Goal: Task Accomplishment & Management: Use online tool/utility

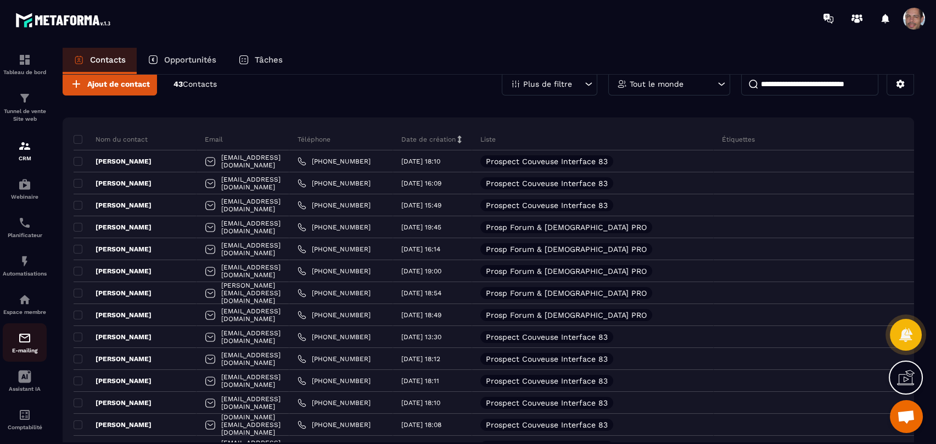
scroll to position [15, 0]
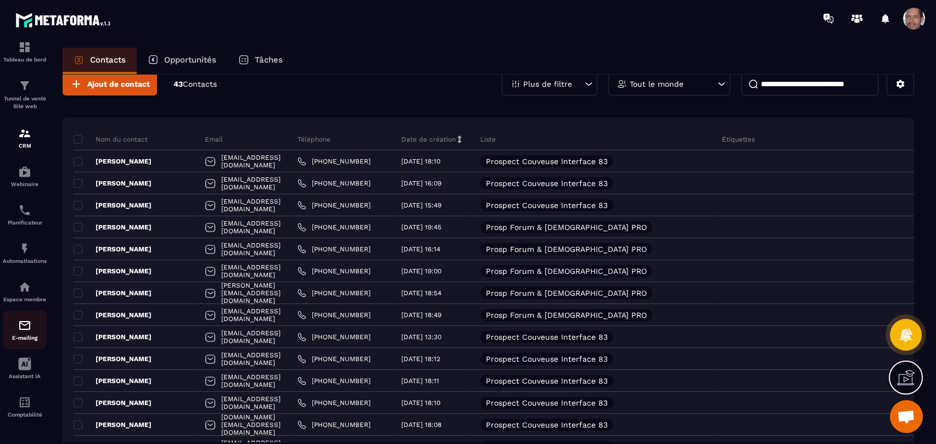
click at [30, 327] on img at bounding box center [24, 325] width 13 height 13
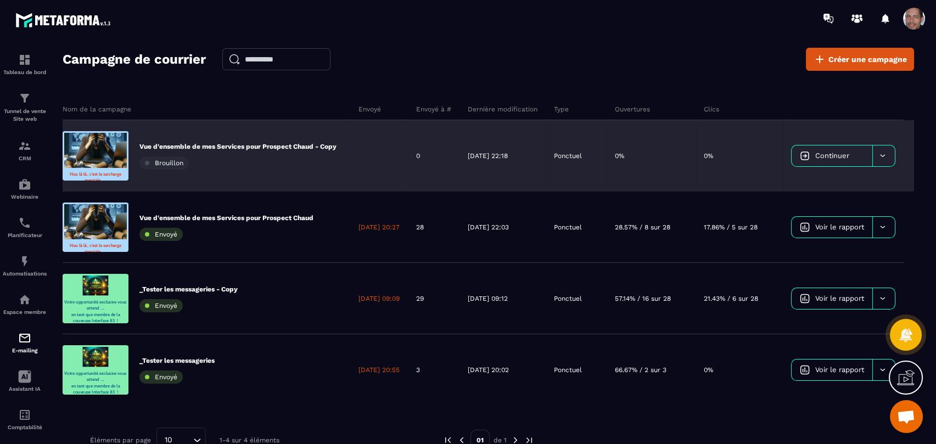
click at [843, 154] on span "Continuer" at bounding box center [832, 156] width 34 height 8
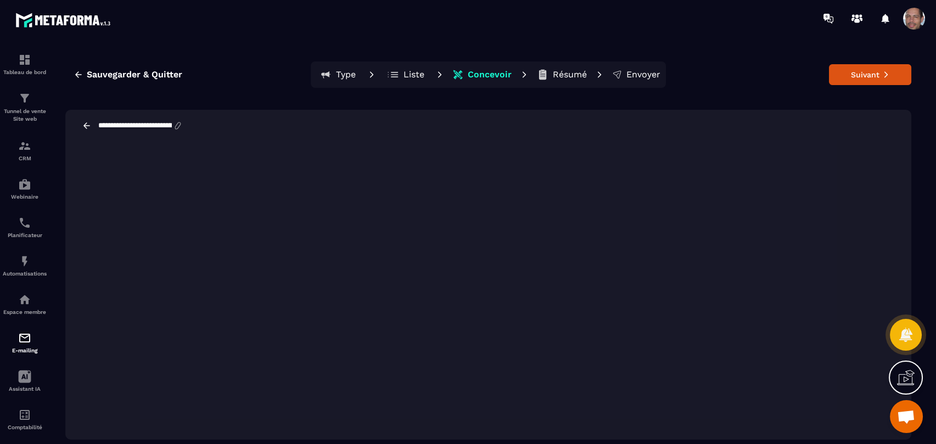
click at [405, 74] on p "Liste" at bounding box center [414, 74] width 21 height 11
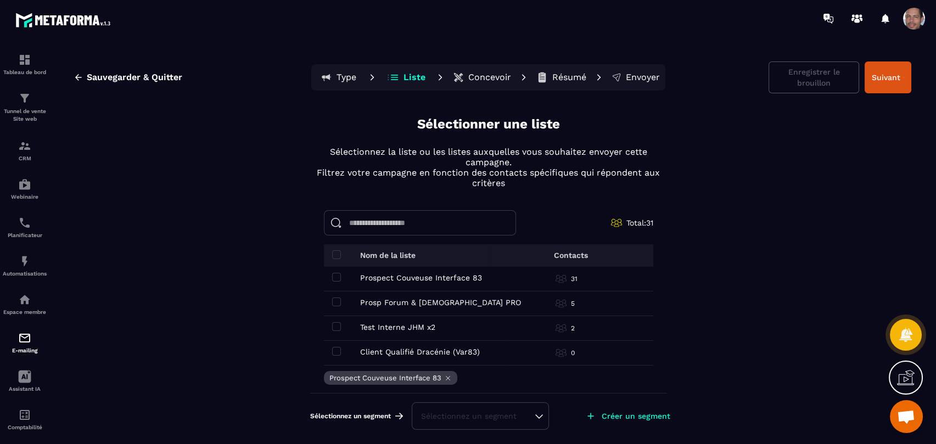
click at [541, 416] on div "Sélectionnez un segment" at bounding box center [480, 416] width 137 height 27
click at [624, 415] on p "Créer un segment" at bounding box center [636, 416] width 69 height 9
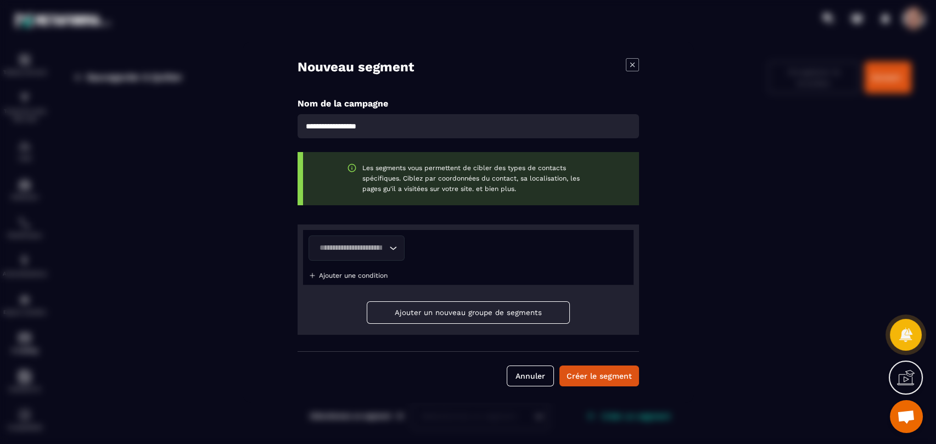
click at [391, 244] on icon "Search for option" at bounding box center [392, 248] width 11 height 11
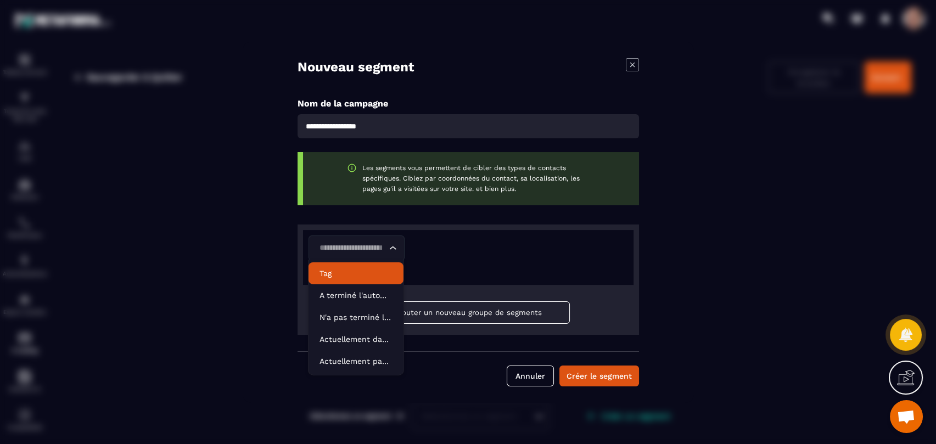
click at [345, 275] on p "Tag" at bounding box center [356, 273] width 73 height 11
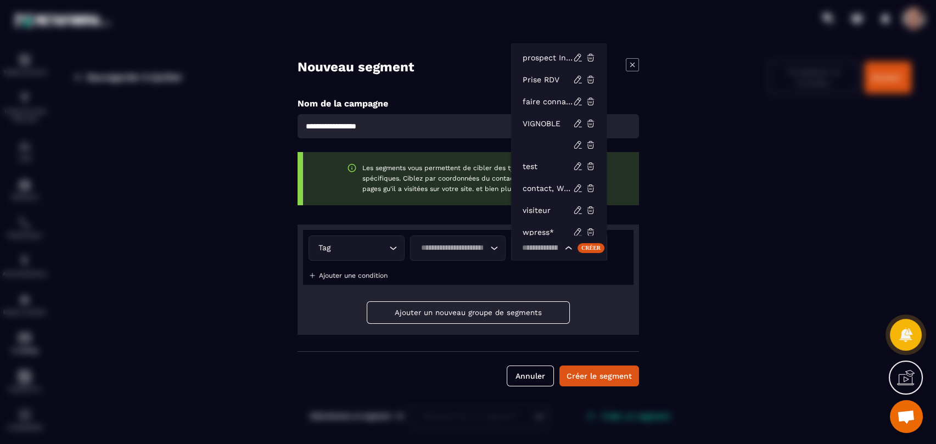
click at [569, 247] on icon "Search for option" at bounding box center [568, 248] width 11 height 11
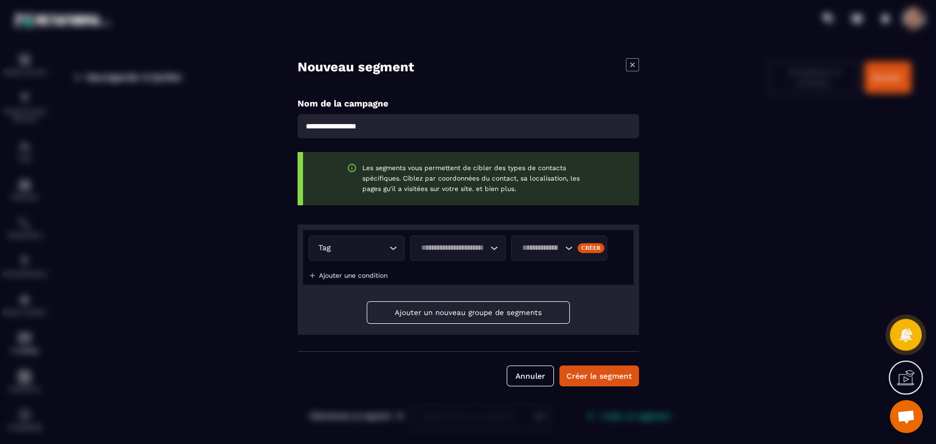
click at [569, 247] on icon "Search for option" at bounding box center [568, 248] width 11 height 11
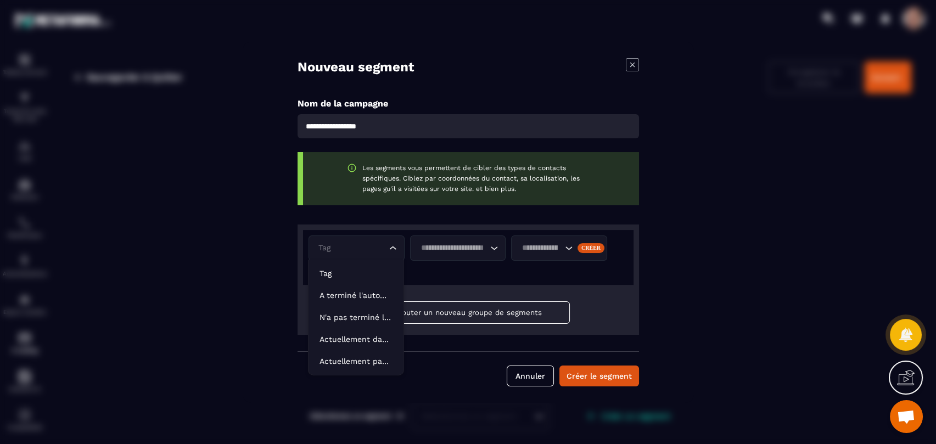
click at [395, 247] on icon "Search for option" at bounding box center [392, 248] width 11 height 11
click at [343, 276] on p "Tag" at bounding box center [356, 273] width 73 height 11
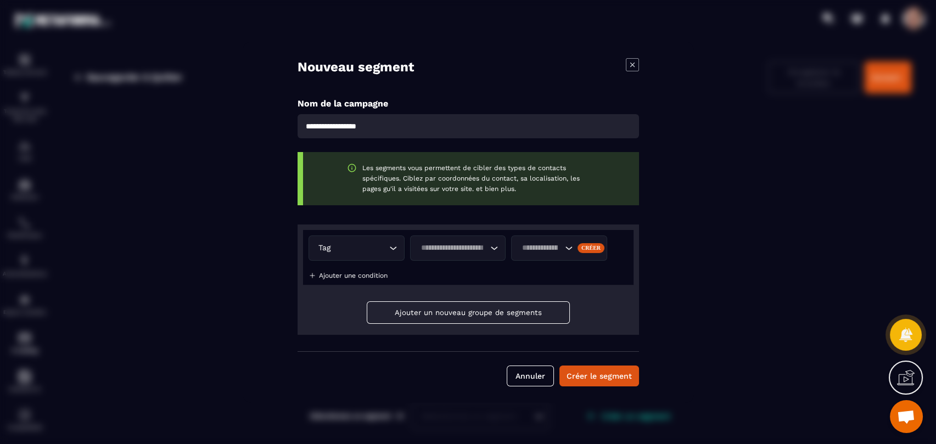
click at [499, 244] on icon "Search for option" at bounding box center [494, 248] width 11 height 11
click at [485, 276] on p "Contient" at bounding box center [457, 273] width 73 height 11
click at [572, 249] on icon "Search for option" at bounding box center [568, 248] width 11 height 11
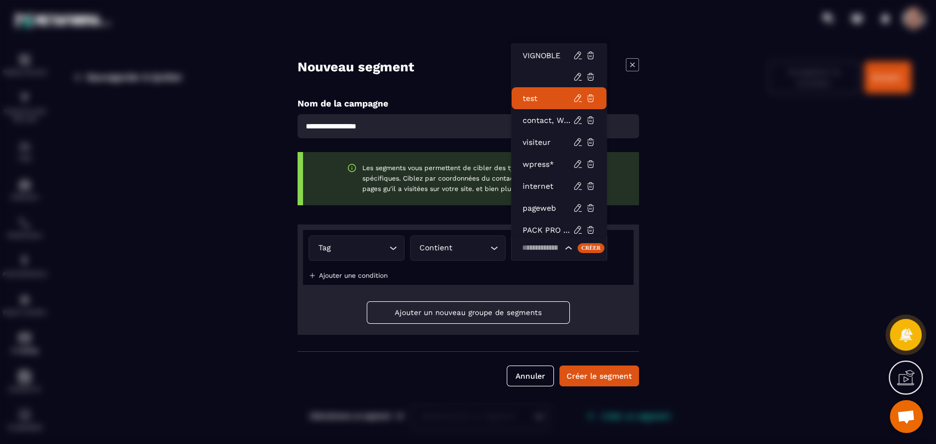
scroll to position [120, 0]
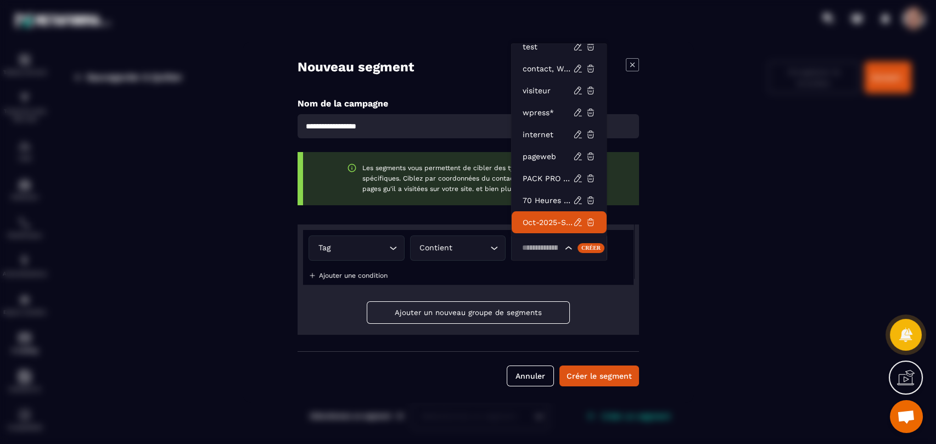
click at [551, 218] on p "Oct-2025-Services-vue-global" at bounding box center [548, 222] width 51 height 11
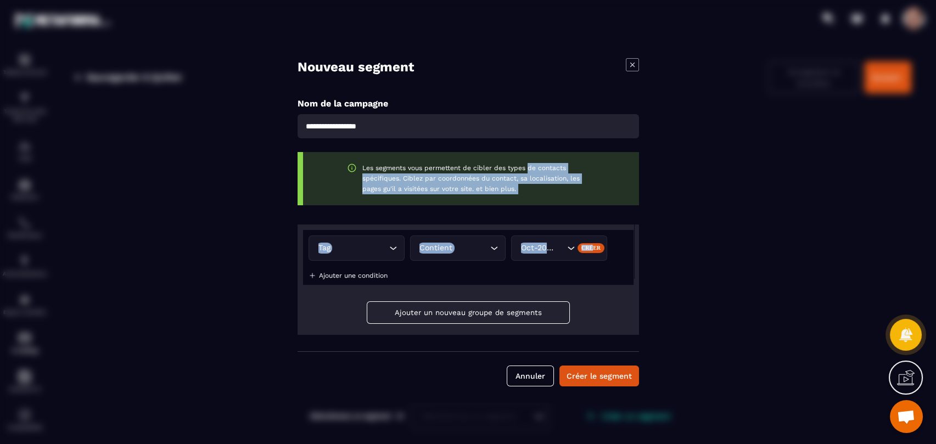
drag, startPoint x: 591, startPoint y: 249, endPoint x: 483, endPoint y: 125, distance: 165.0
click at [518, 131] on div "Nom de la campagne Les segments vous permettent de cibler des types de contacts…" at bounding box center [469, 225] width 342 height 254
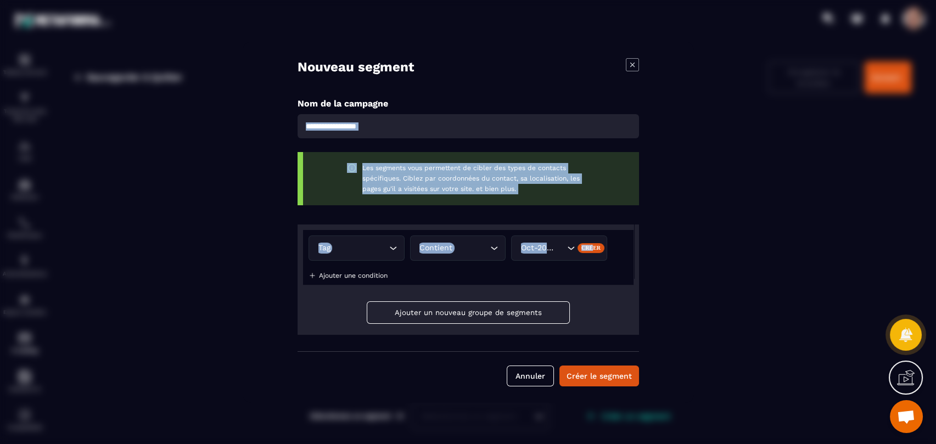
click at [429, 134] on input "Modal window" at bounding box center [469, 126] width 342 height 24
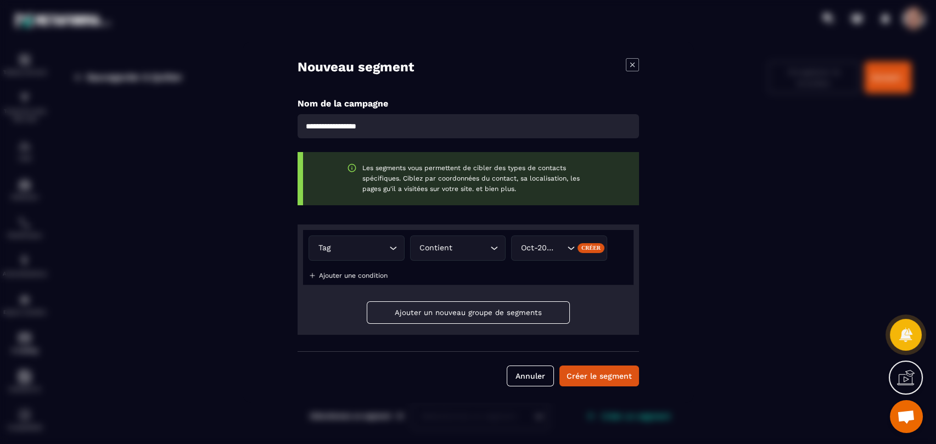
drag, startPoint x: 440, startPoint y: 124, endPoint x: 350, endPoint y: 117, distance: 90.3
click at [338, 114] on input "Modal window" at bounding box center [469, 126] width 342 height 24
click at [407, 128] on input "Modal window" at bounding box center [469, 126] width 342 height 24
drag, startPoint x: 409, startPoint y: 128, endPoint x: 381, endPoint y: 126, distance: 27.5
click at [361, 118] on input "Modal window" at bounding box center [469, 126] width 342 height 24
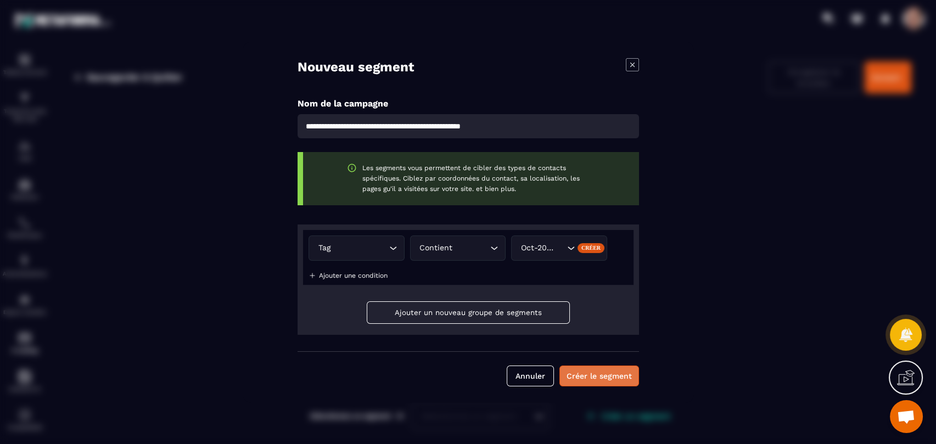
type input "**********"
click at [616, 382] on button "Créer le segment" at bounding box center [600, 376] width 80 height 21
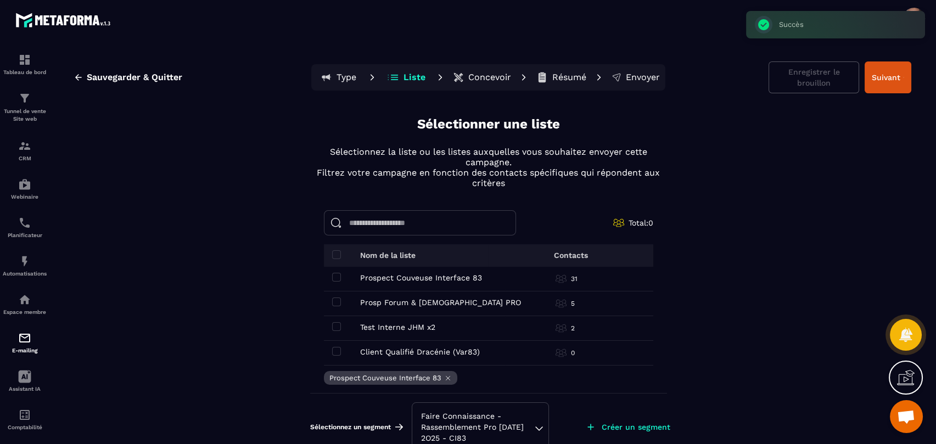
scroll to position [21, 0]
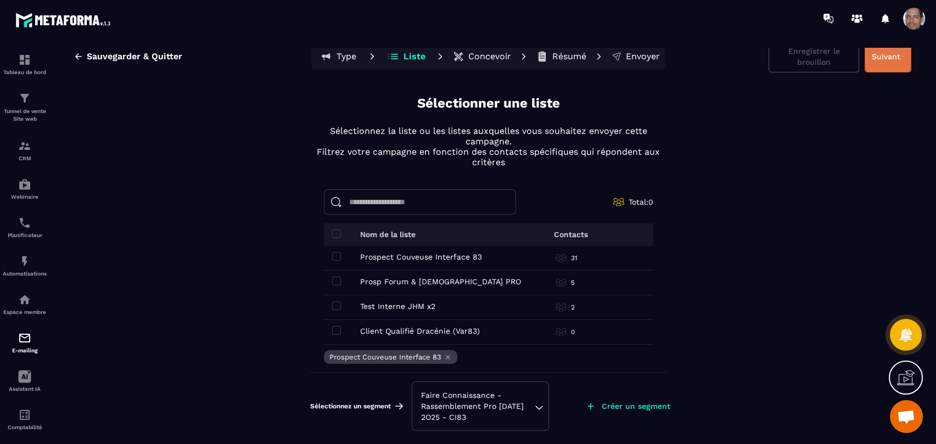
click at [883, 50] on button "Suivant" at bounding box center [888, 57] width 47 height 32
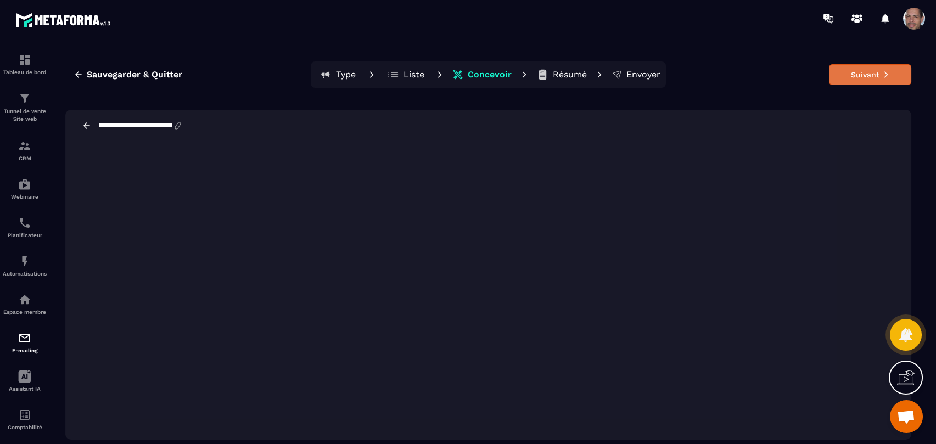
click at [857, 72] on button "Suivant" at bounding box center [870, 74] width 82 height 21
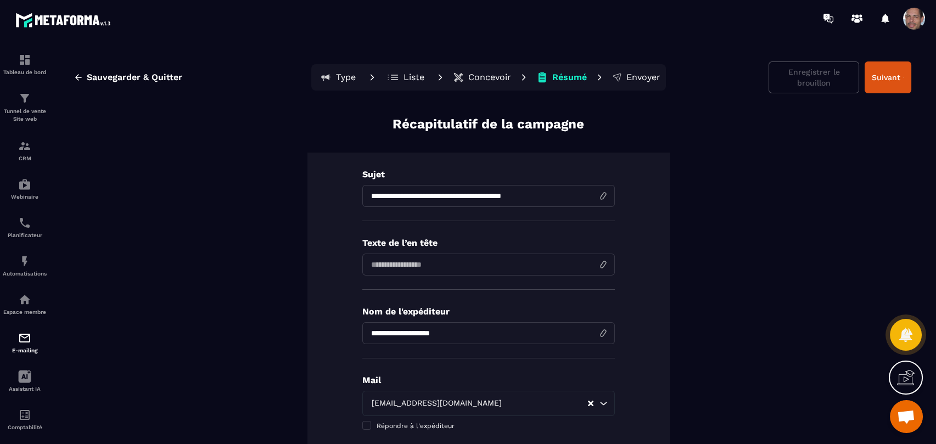
scroll to position [61, 0]
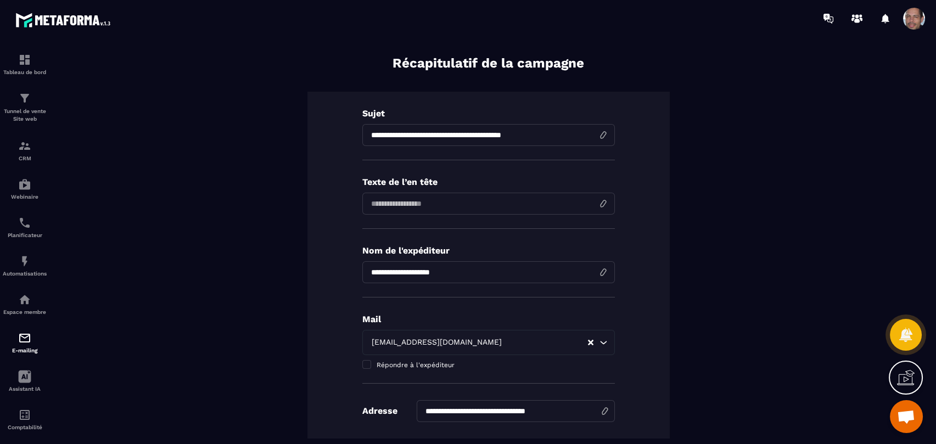
click at [452, 202] on input at bounding box center [488, 204] width 253 height 22
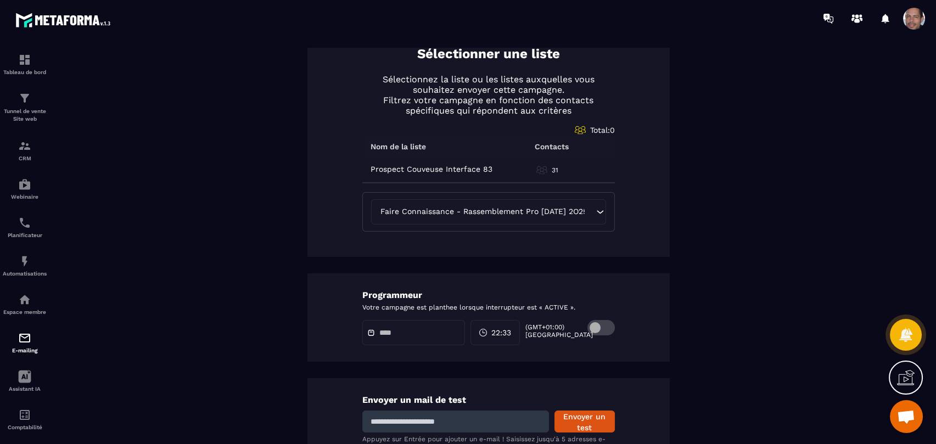
scroll to position [541, 0]
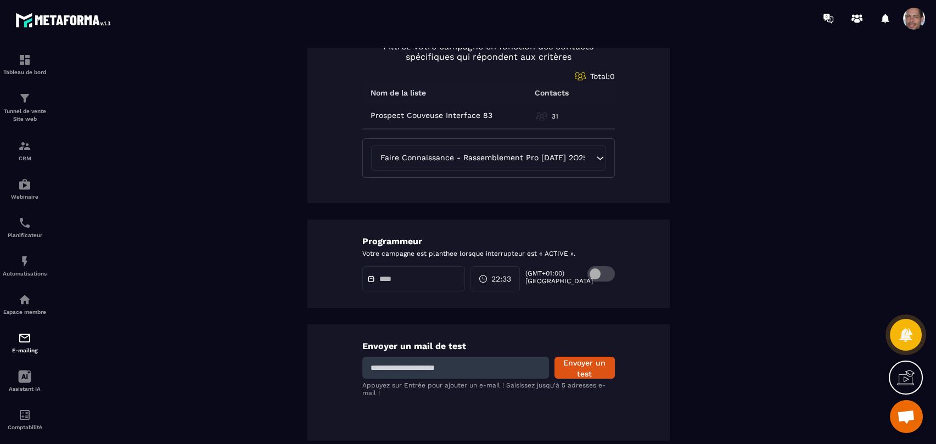
type input "**********"
click at [368, 277] on icon at bounding box center [370, 279] width 5 height 5
click at [509, 273] on span "22:33" at bounding box center [501, 278] width 20 height 11
click at [593, 274] on span at bounding box center [601, 273] width 27 height 15
drag, startPoint x: 372, startPoint y: 278, endPoint x: 392, endPoint y: 278, distance: 20.3
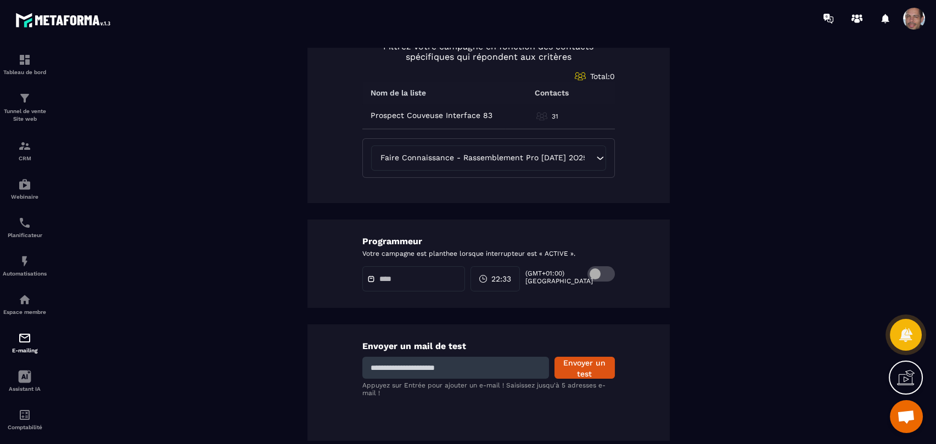
click at [371, 278] on span at bounding box center [373, 279] width 13 height 8
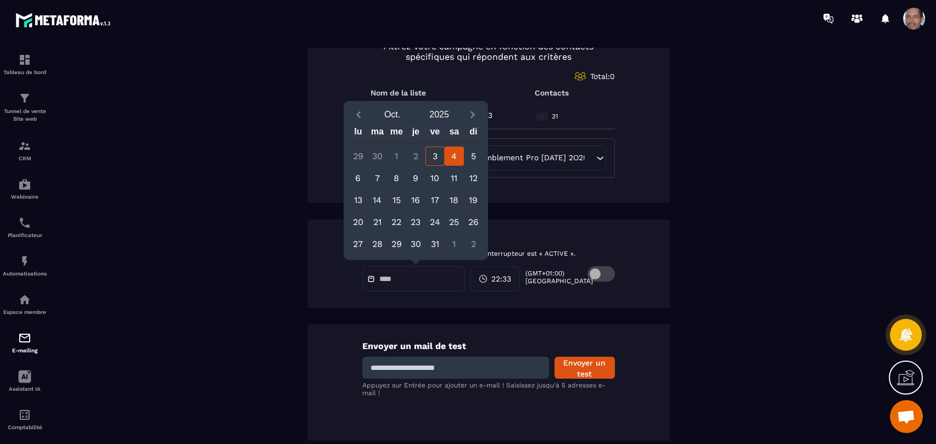
click at [457, 163] on div "4" at bounding box center [454, 156] width 19 height 19
type input "**********"
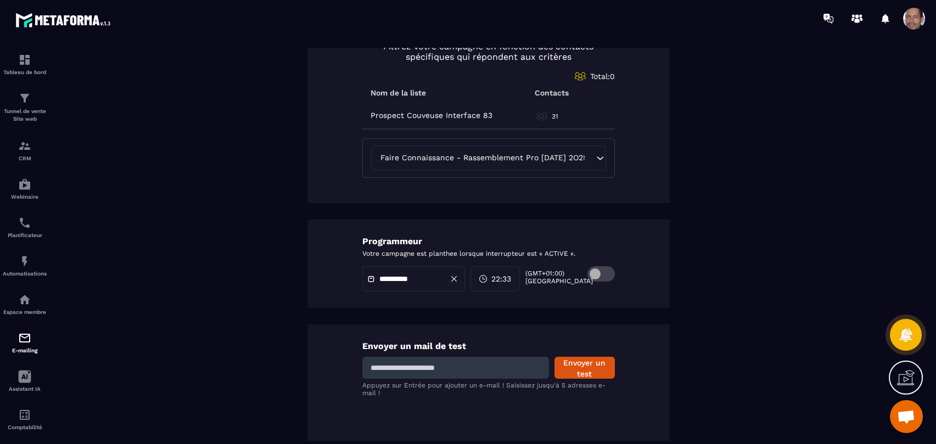
click at [511, 276] on span "22:33" at bounding box center [501, 278] width 20 height 11
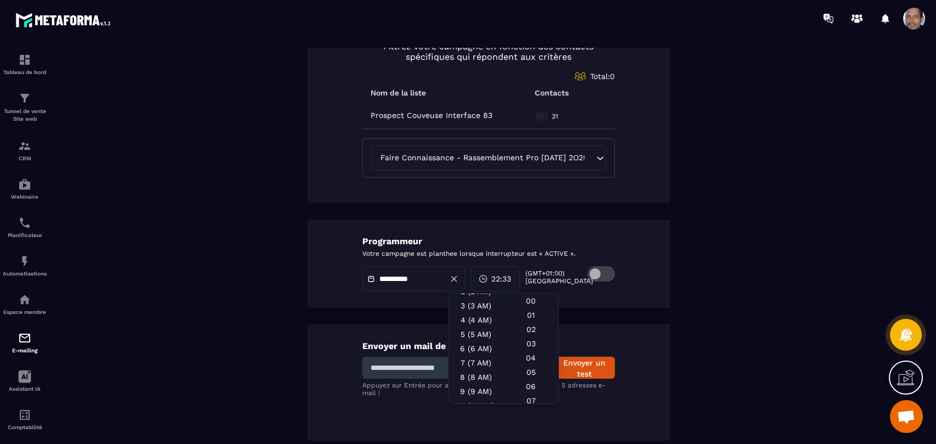
scroll to position [75, 0]
click at [483, 371] on div "10 (10 AM)" at bounding box center [476, 368] width 55 height 14
click at [535, 304] on div "00" at bounding box center [531, 301] width 55 height 14
click at [630, 331] on div "Envoyer un mail de test Envoyer un test Appuyez sur Entrée pour ajouter un e-ma…" at bounding box center [489, 383] width 362 height 116
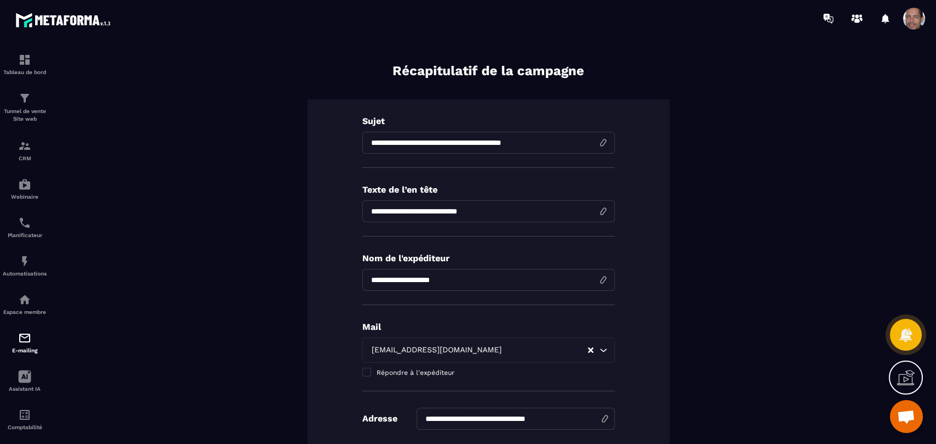
scroll to position [0, 0]
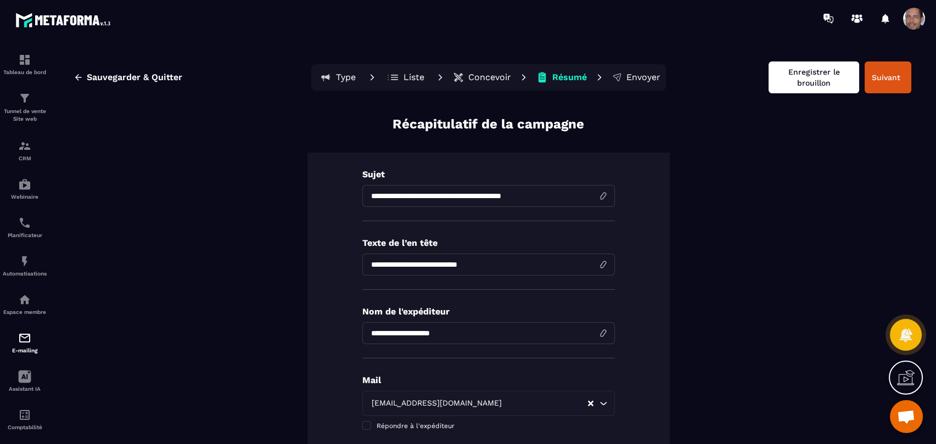
click at [805, 72] on button "Enregistrer le brouillon" at bounding box center [814, 78] width 91 height 32
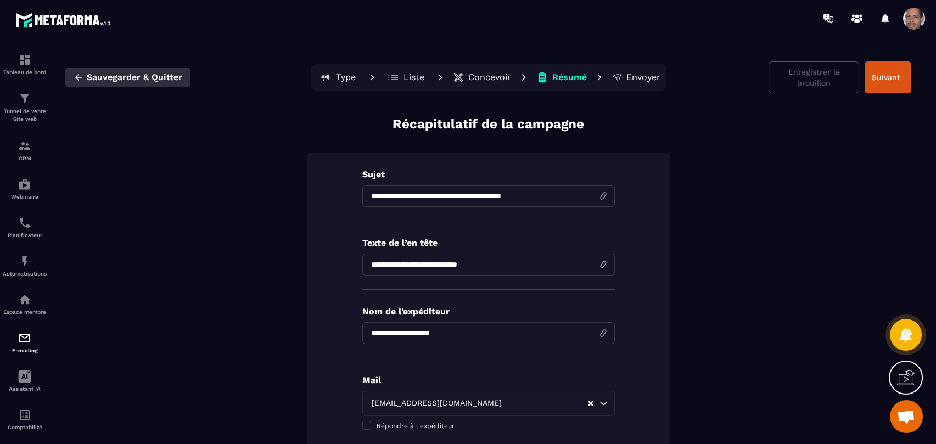
click at [124, 76] on span "Sauvegarder & Quitter" at bounding box center [135, 77] width 96 height 11
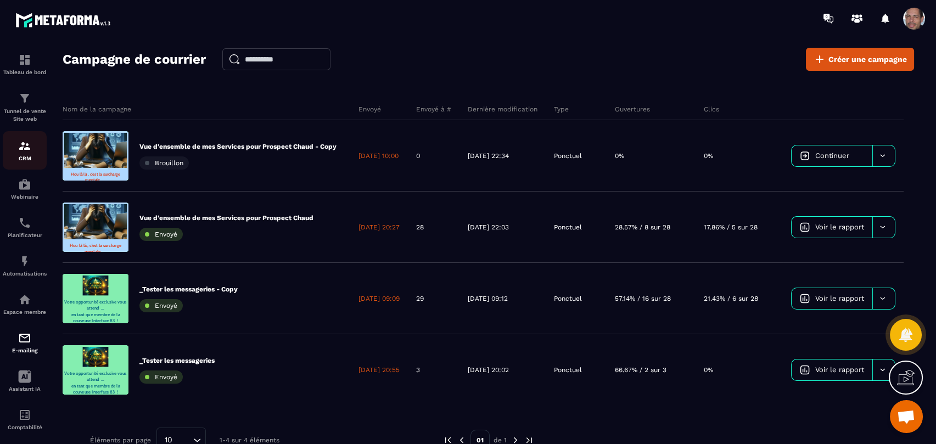
click at [24, 148] on img at bounding box center [24, 145] width 13 height 13
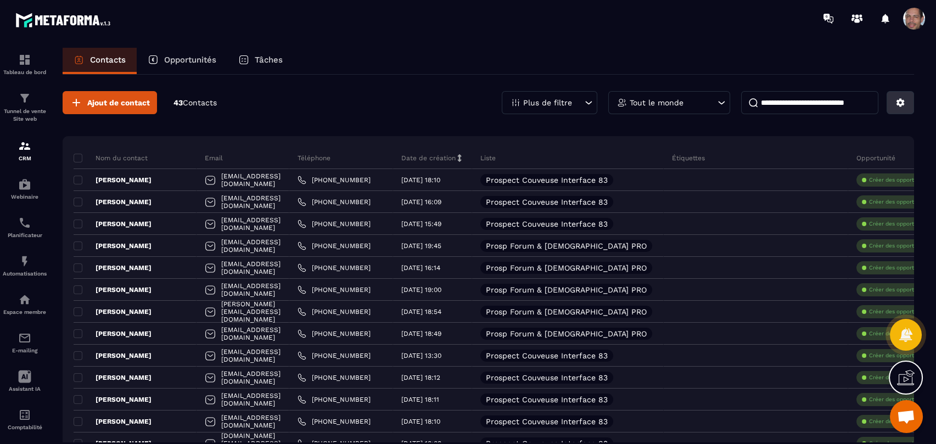
click at [899, 100] on icon at bounding box center [901, 103] width 8 height 8
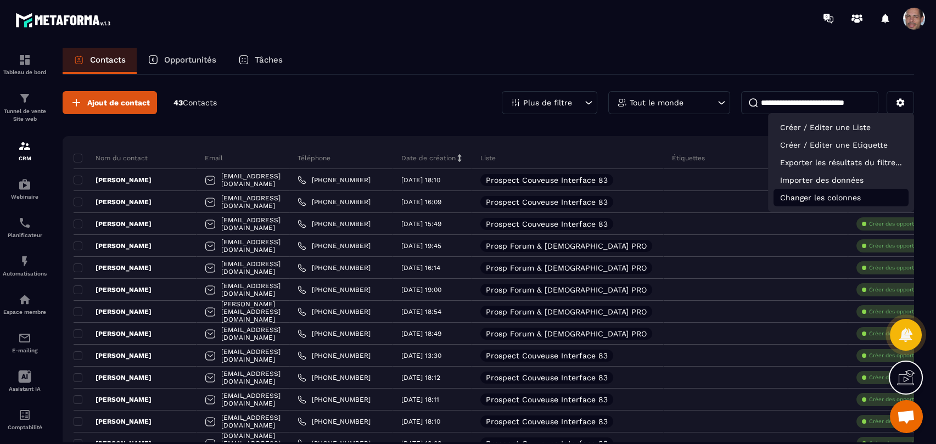
click at [840, 194] on p "Changer les colonnes" at bounding box center [841, 198] width 135 height 18
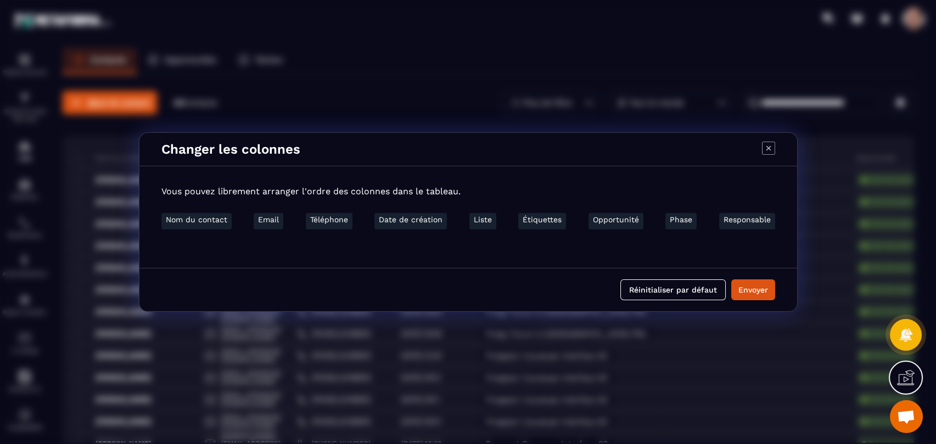
click at [768, 142] on icon "Modal window" at bounding box center [768, 148] width 13 height 13
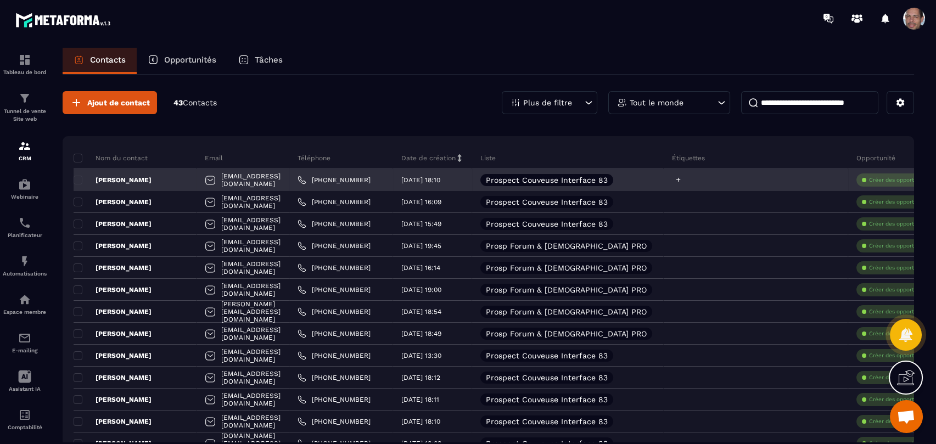
click at [682, 177] on icon at bounding box center [678, 179] width 7 height 7
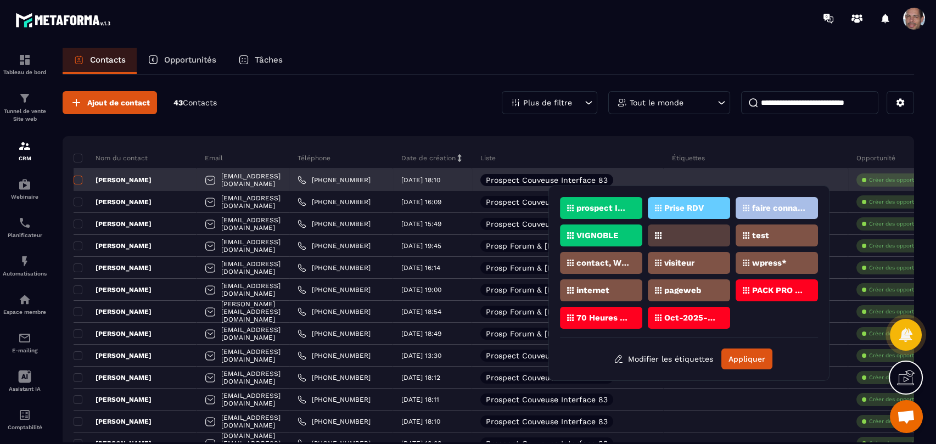
click at [75, 179] on span at bounding box center [78, 180] width 9 height 9
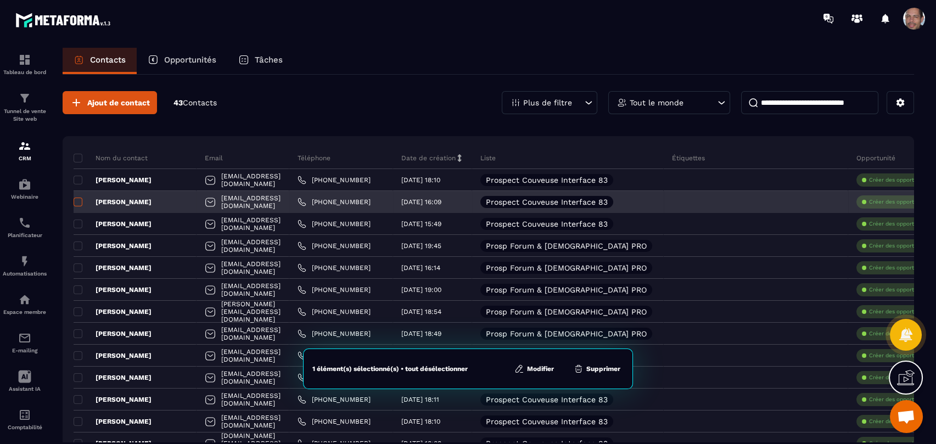
click at [80, 201] on span at bounding box center [78, 202] width 9 height 9
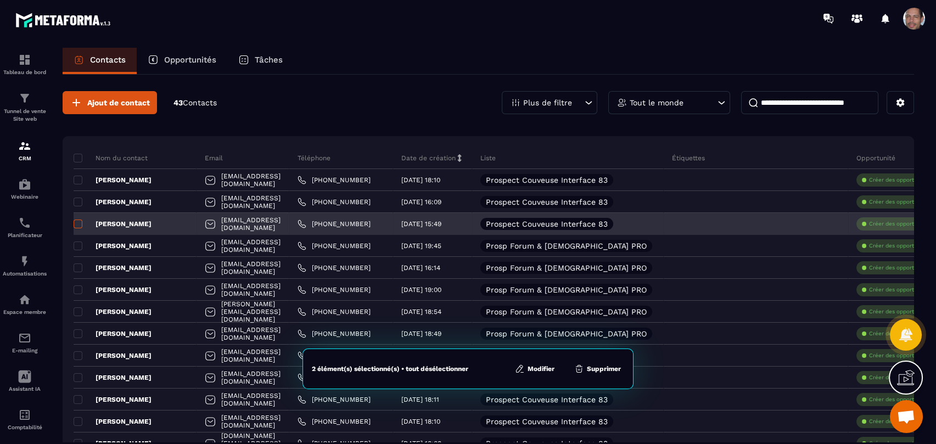
click at [77, 223] on span at bounding box center [78, 224] width 9 height 9
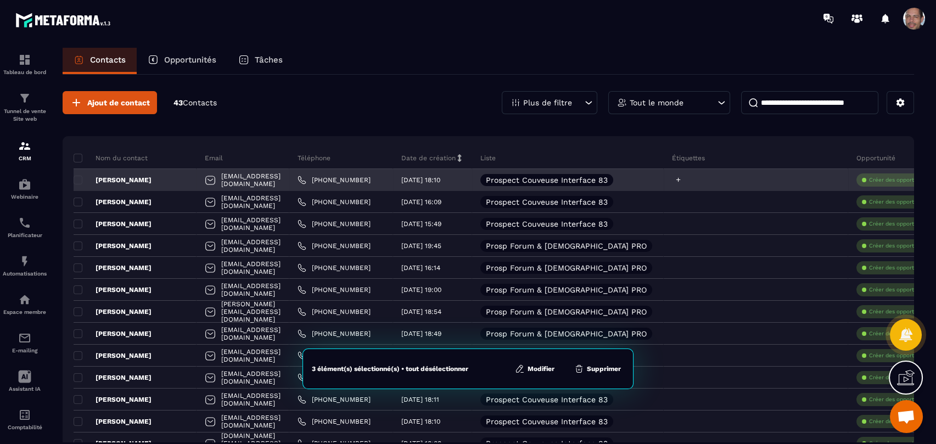
click at [682, 177] on icon at bounding box center [678, 179] width 7 height 7
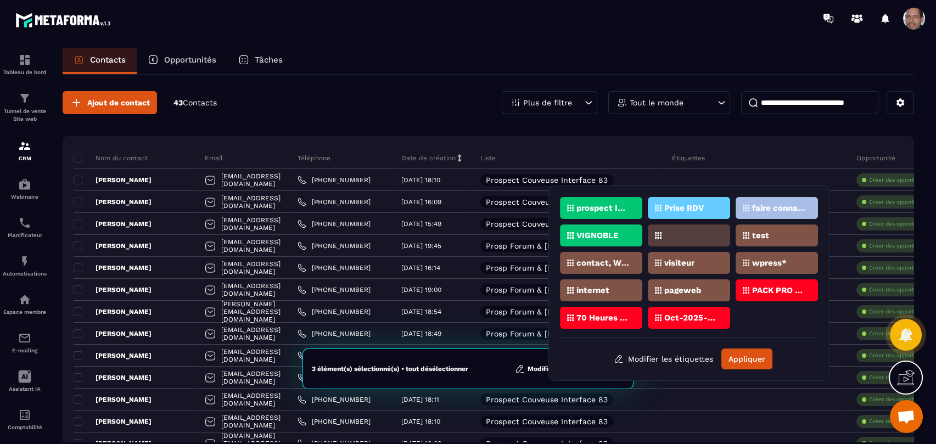
click at [678, 318] on p "Oct-2025-Services-vue-global" at bounding box center [690, 318] width 53 height 8
click at [698, 315] on p "Oct-2025-Services-vue-global" at bounding box center [690, 318] width 53 height 8
click at [699, 309] on div "Oct-2025-Services-vue-global" at bounding box center [689, 318] width 82 height 22
click at [743, 357] on button "Appliquer" at bounding box center [747, 359] width 51 height 21
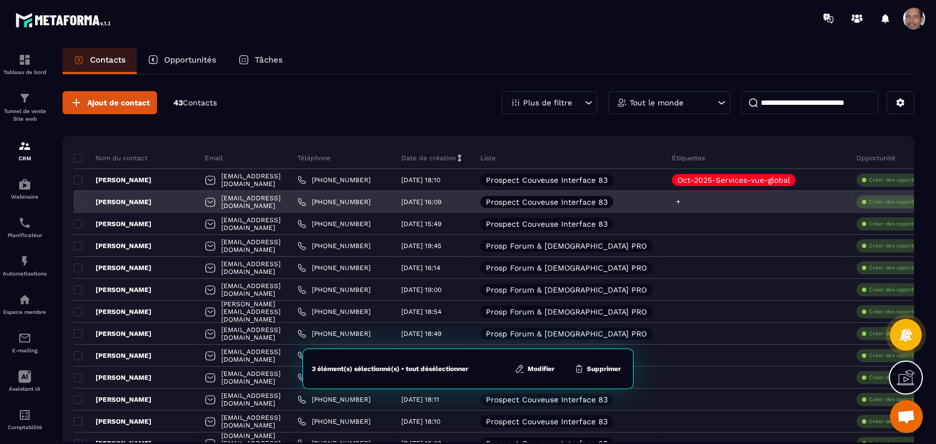
click at [682, 198] on div at bounding box center [677, 201] width 10 height 7
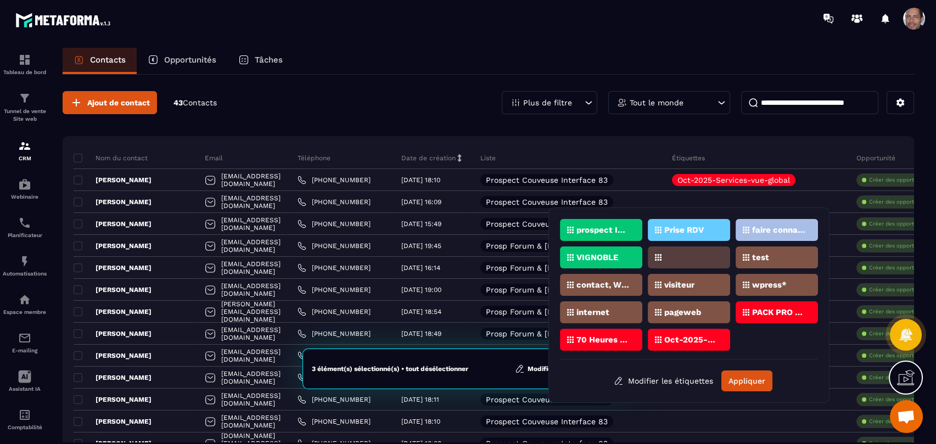
drag, startPoint x: 698, startPoint y: 337, endPoint x: 714, endPoint y: 346, distance: 18.0
click at [698, 337] on p "Oct-2025-Services-vue-global" at bounding box center [690, 340] width 53 height 8
click at [751, 378] on button "Appliquer" at bounding box center [747, 381] width 51 height 21
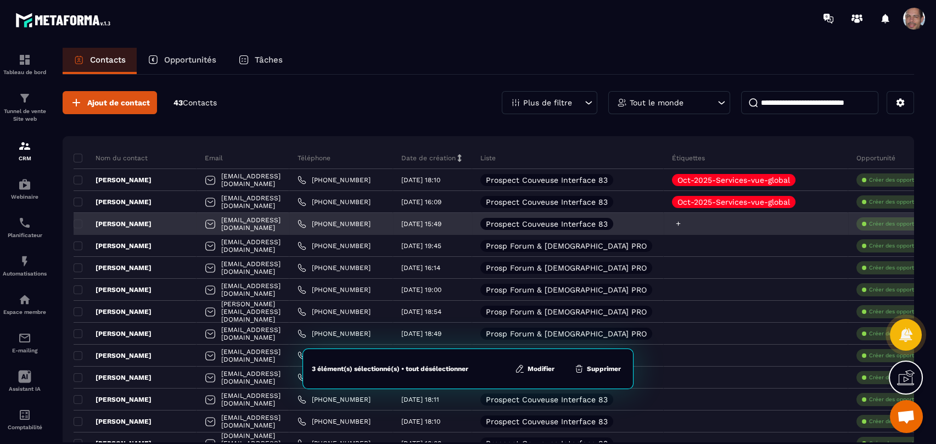
click at [691, 217] on div at bounding box center [756, 224] width 185 height 22
click at [682, 220] on icon at bounding box center [678, 223] width 7 height 7
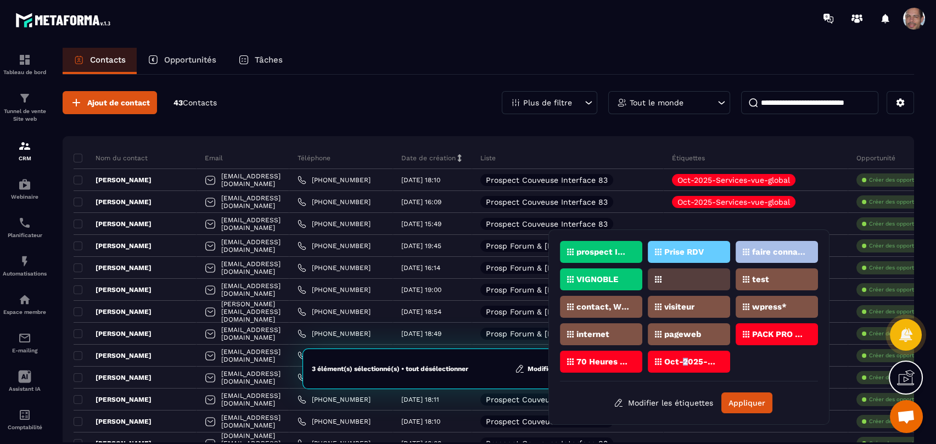
click at [685, 358] on p "Oct-2025-Services-vue-global" at bounding box center [690, 362] width 53 height 8
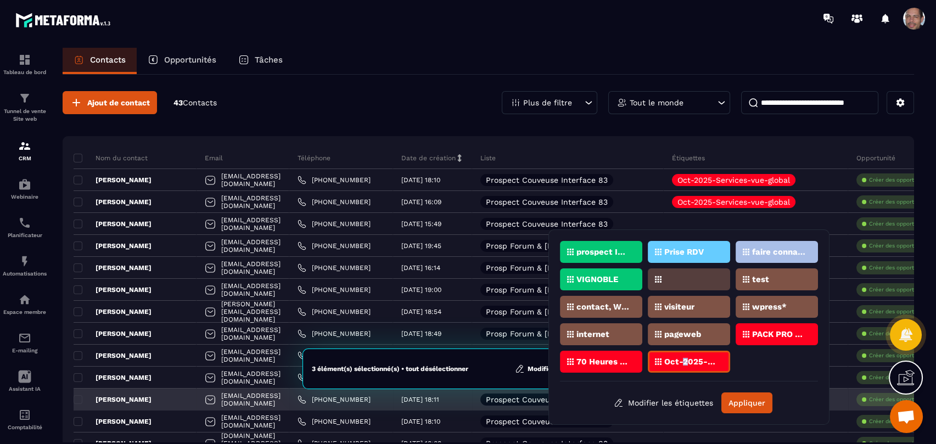
click at [753, 400] on button "Appliquer" at bounding box center [747, 403] width 51 height 21
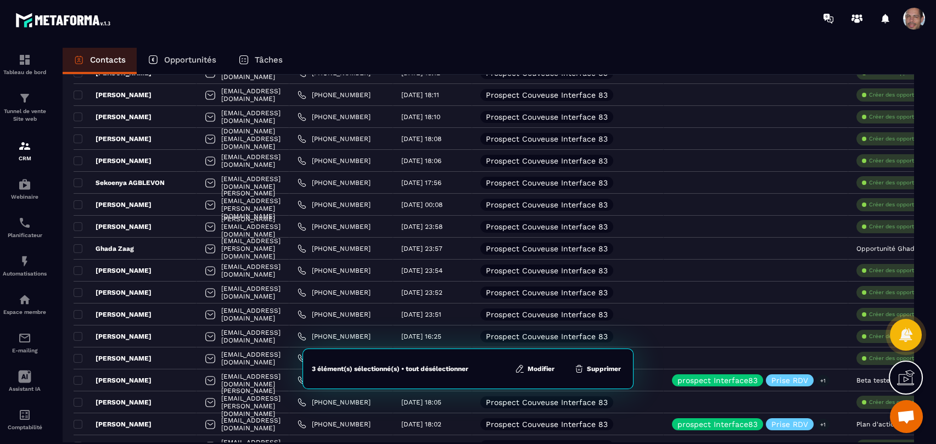
scroll to position [427, 0]
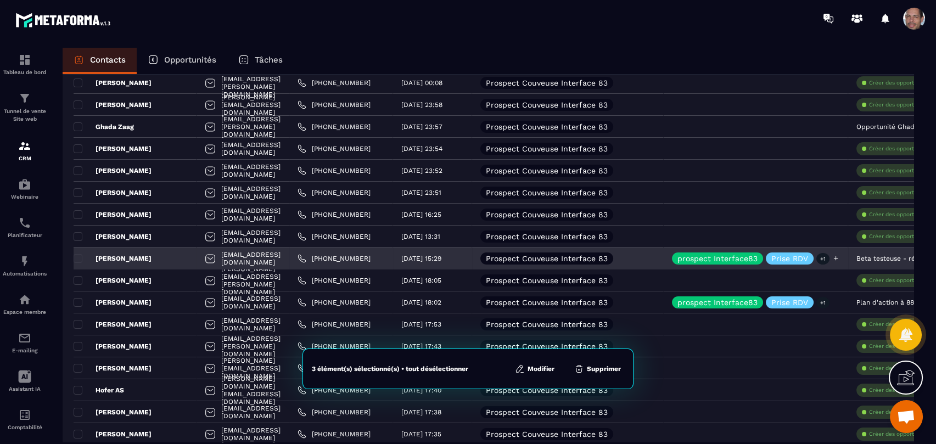
click at [804, 261] on p "Prise RDV" at bounding box center [790, 259] width 37 height 8
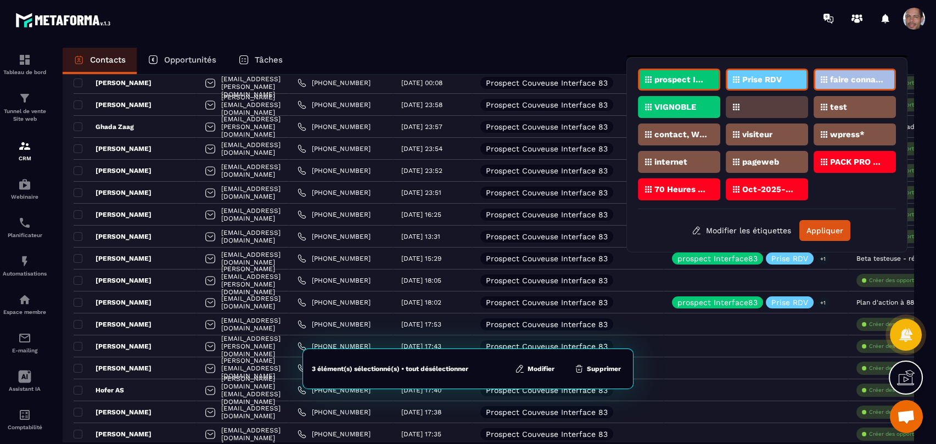
click at [778, 81] on p "Prise RDV" at bounding box center [762, 80] width 40 height 8
click at [835, 220] on button "Appliquer" at bounding box center [825, 230] width 51 height 21
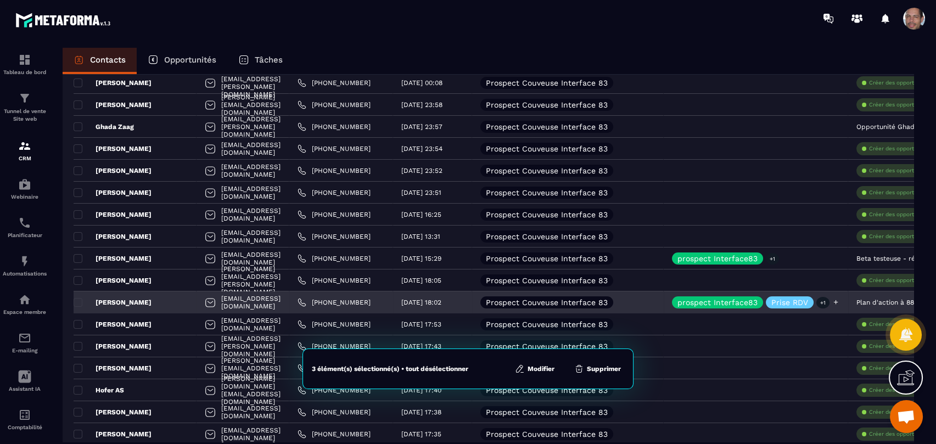
click at [801, 303] on p "Prise RDV" at bounding box center [790, 303] width 37 height 8
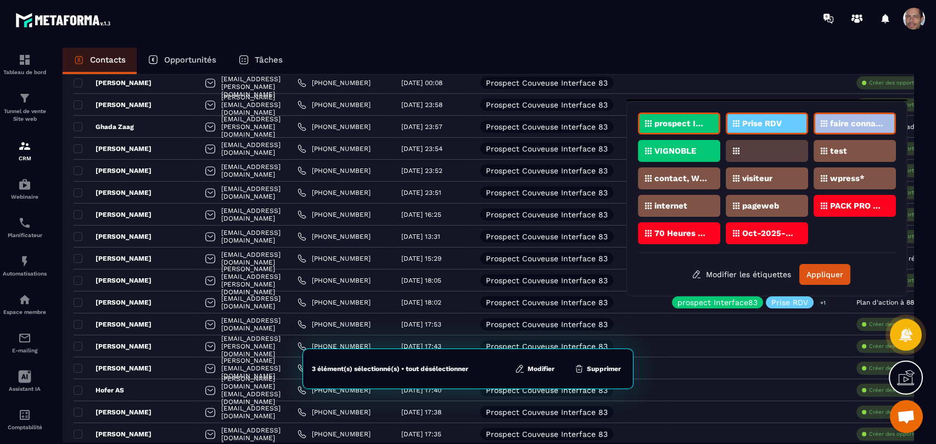
click at [791, 122] on div "Prise RDV" at bounding box center [767, 124] width 82 height 22
click at [831, 273] on button "Appliquer" at bounding box center [825, 274] width 51 height 21
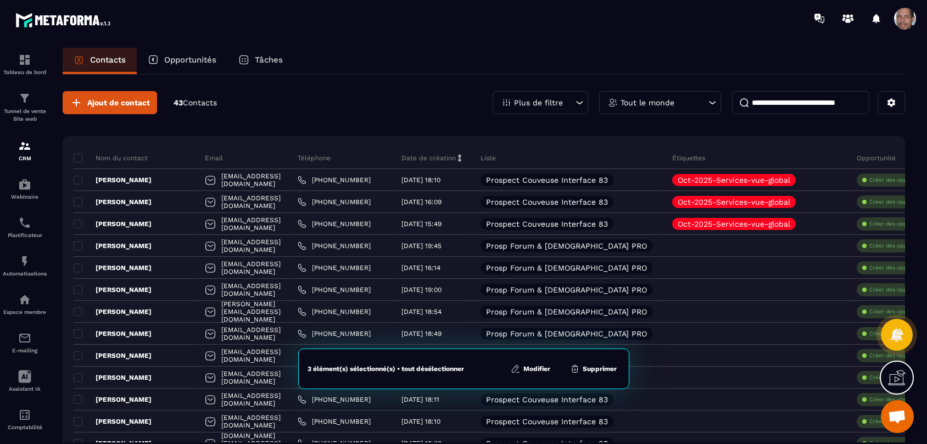
scroll to position [0, 278]
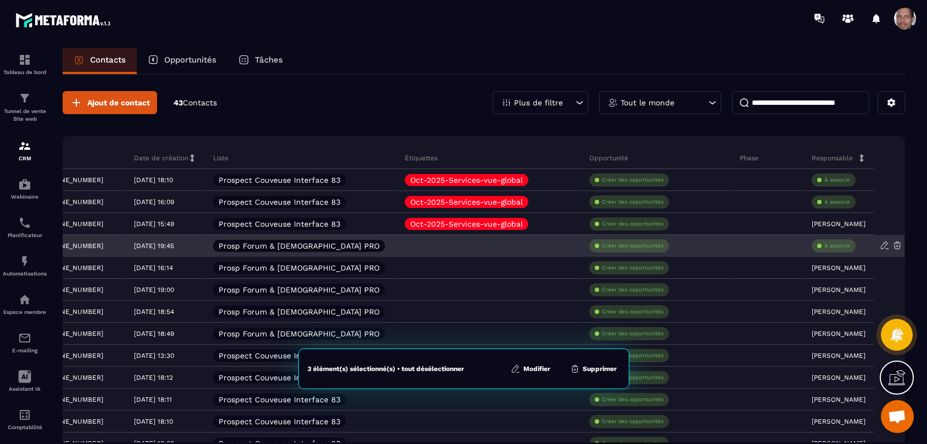
click at [837, 243] on p "À associe" at bounding box center [837, 246] width 26 height 8
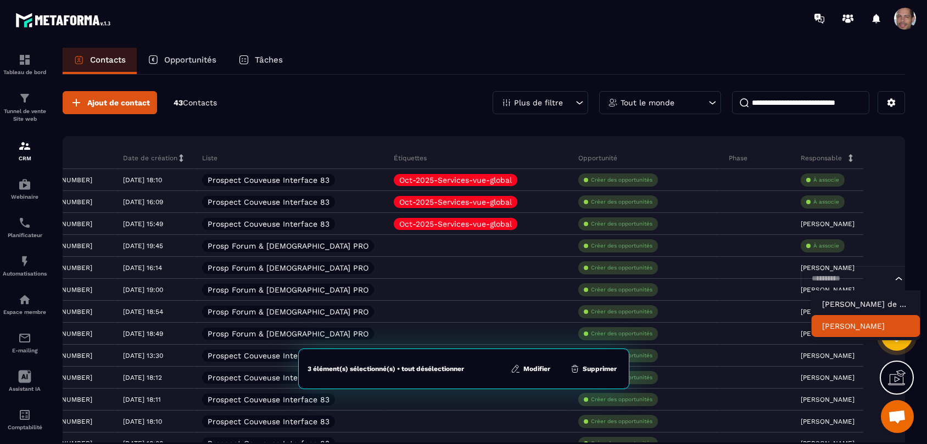
click at [857, 330] on p "[PERSON_NAME]" at bounding box center [865, 326] width 87 height 11
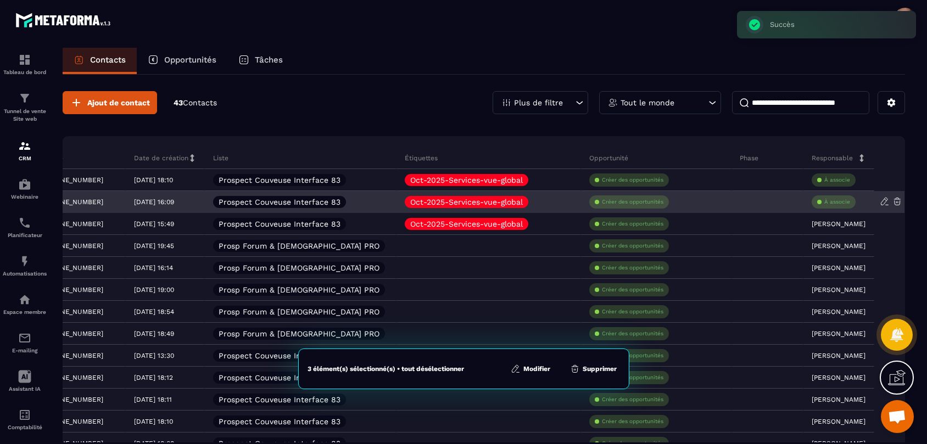
click at [835, 198] on p "À associe" at bounding box center [837, 202] width 26 height 8
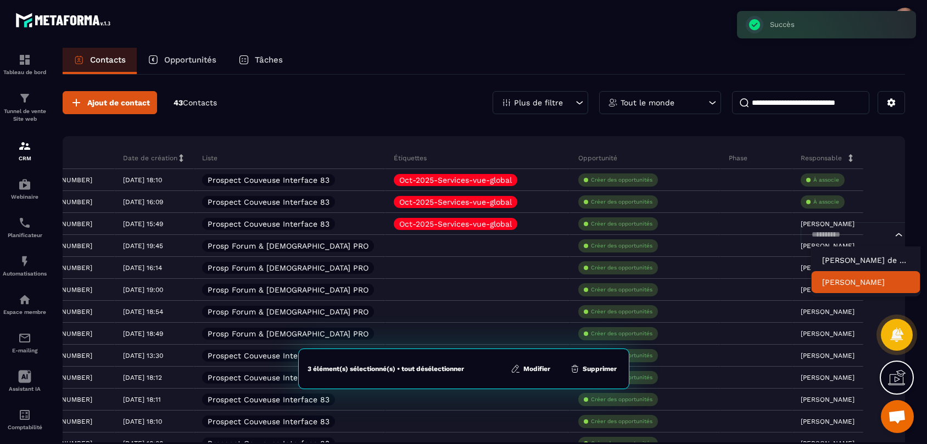
click at [853, 280] on p "[PERSON_NAME]" at bounding box center [865, 282] width 87 height 11
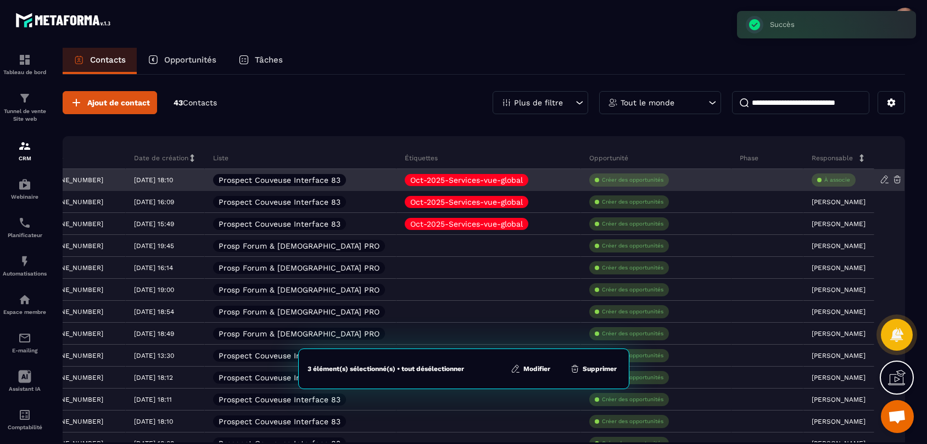
click at [835, 180] on p "À associe" at bounding box center [837, 180] width 26 height 8
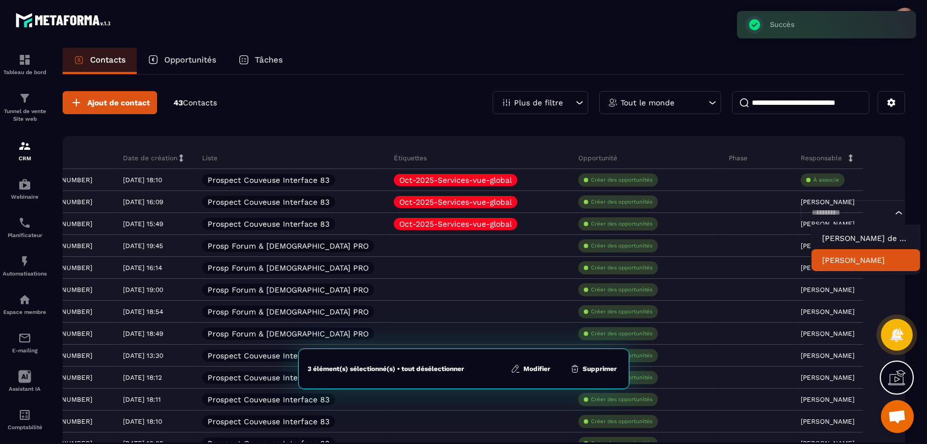
click at [858, 262] on p "[PERSON_NAME]" at bounding box center [865, 260] width 87 height 11
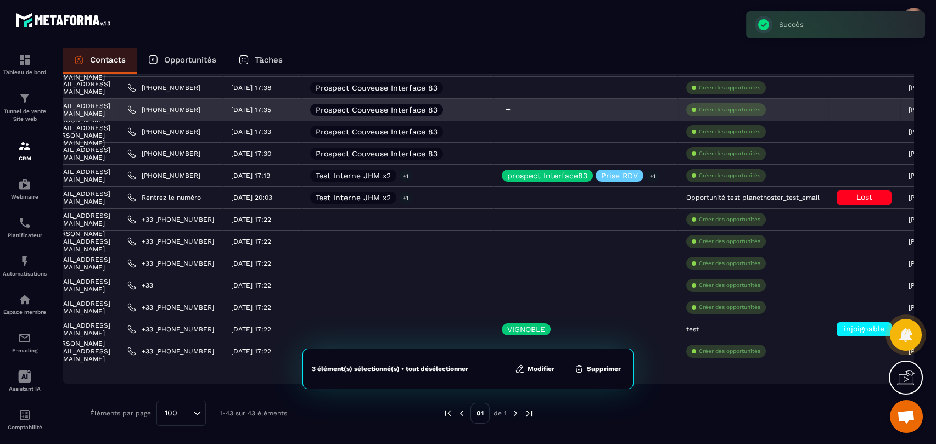
scroll to position [0, 107]
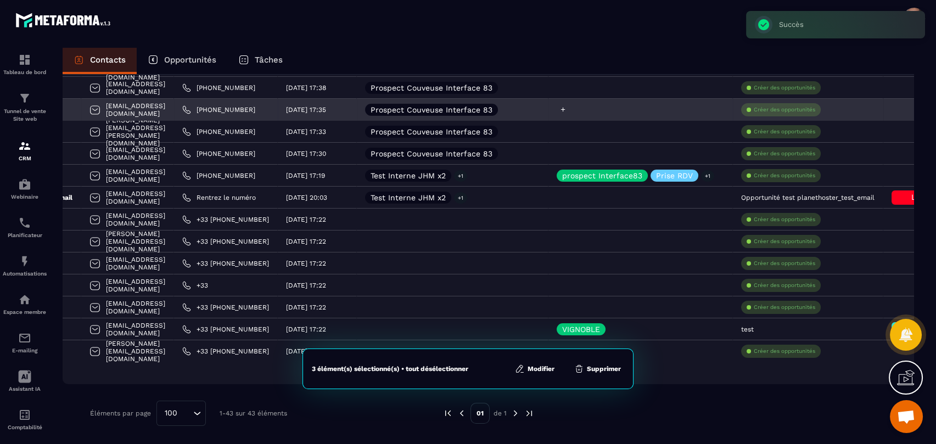
drag, startPoint x: 707, startPoint y: 125, endPoint x: 655, endPoint y: 113, distance: 53.7
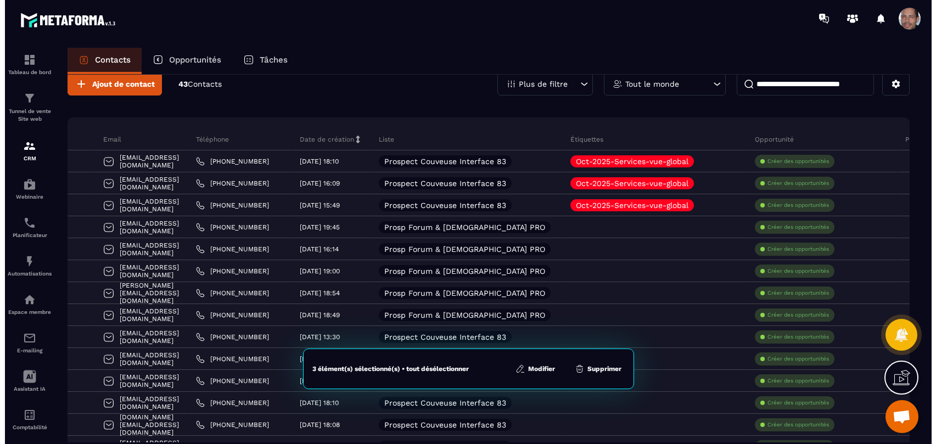
scroll to position [0, 0]
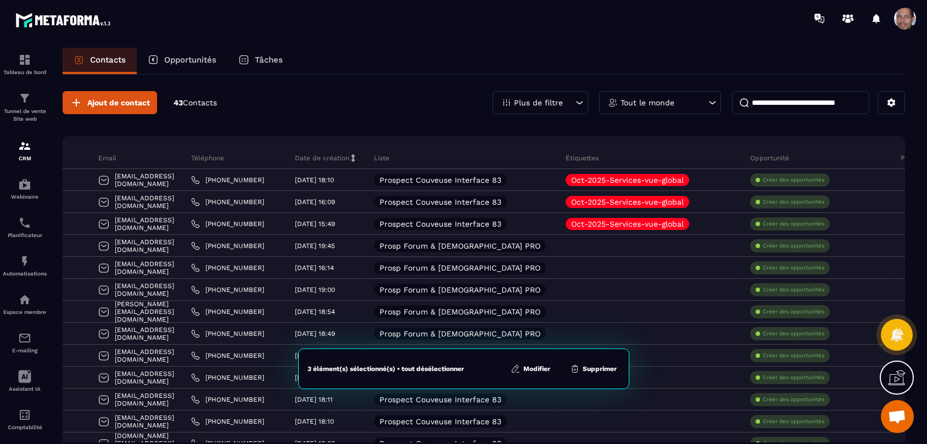
click at [261, 62] on p "Tâches" at bounding box center [269, 60] width 28 height 10
